Goal: Book appointment/travel/reservation

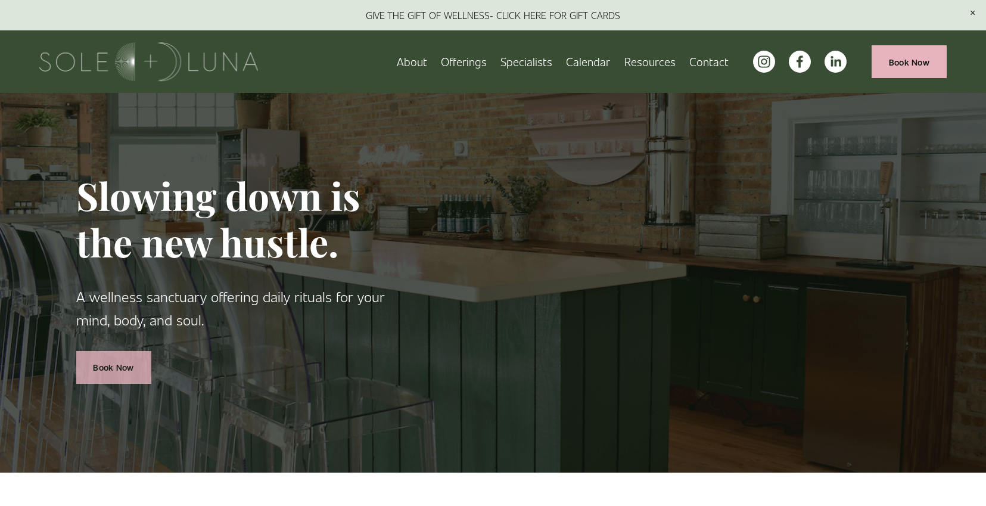
click at [113, 362] on link "Book Now" at bounding box center [113, 367] width 75 height 33
click at [593, 61] on link "Calendar" at bounding box center [588, 61] width 44 height 21
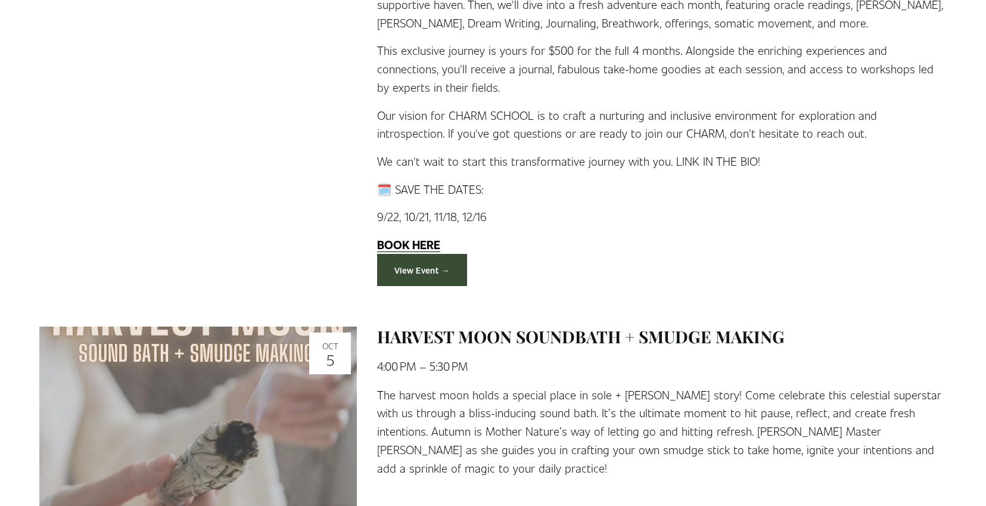
scroll to position [2558, 0]
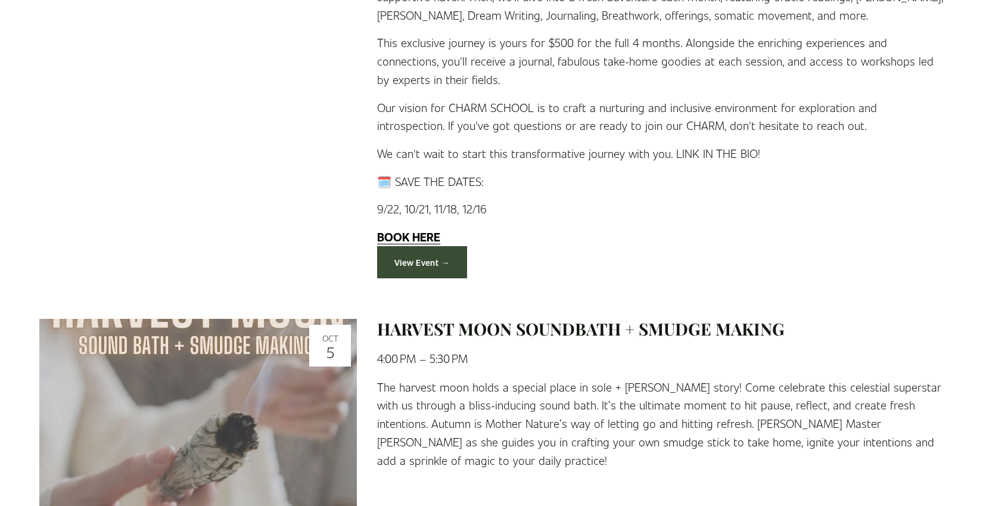
click at [429, 263] on link "View Event →" at bounding box center [422, 262] width 90 height 33
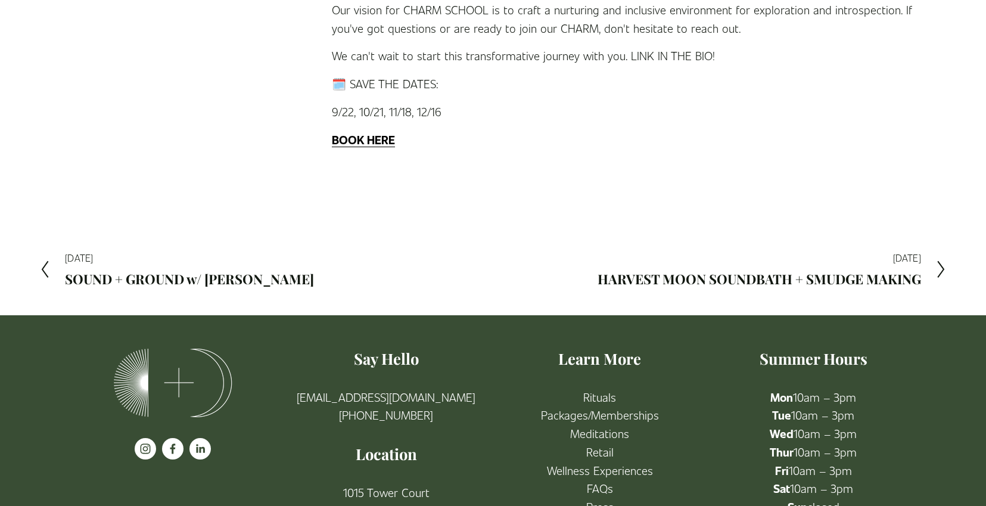
scroll to position [581, 0]
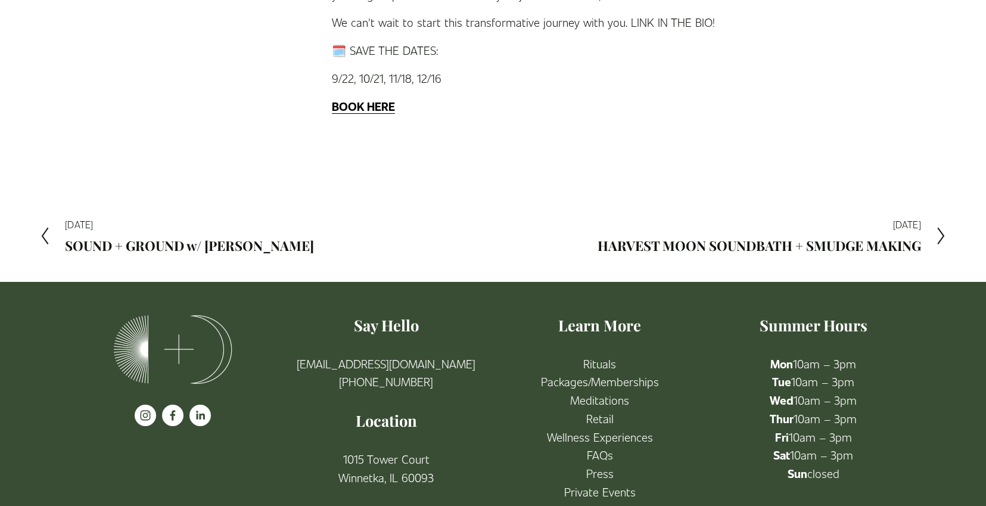
click at [627, 239] on h2 "HARVEST MOON SOUNDBATH + SMUDGE MAKING" at bounding box center [760, 245] width 324 height 13
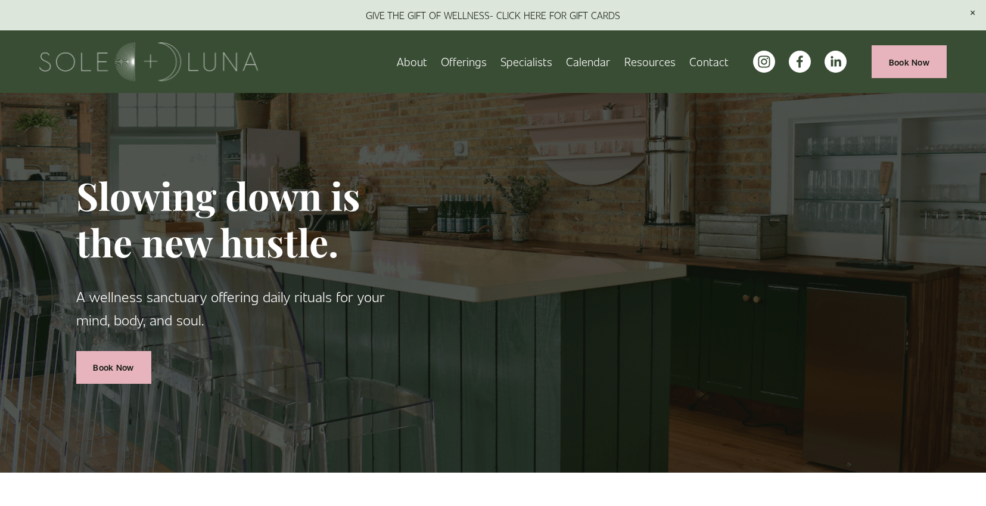
click at [920, 63] on link "Book Now" at bounding box center [909, 61] width 75 height 33
